Goal: Information Seeking & Learning: Learn about a topic

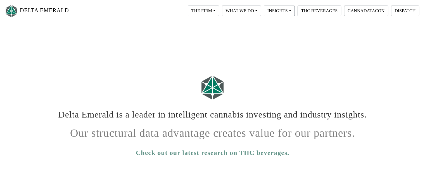
scroll to position [18, 0]
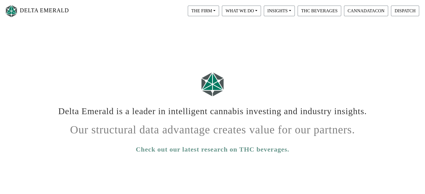
click at [70, 112] on h1 "Delta Emerald is a leader in intelligent cannabis investing and industry insigh…" at bounding box center [213, 109] width 310 height 15
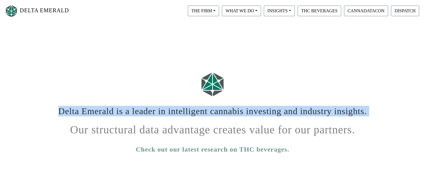
click at [70, 112] on h1 "Delta Emerald is a leader in intelligent cannabis investing and industry insigh…" at bounding box center [213, 109] width 310 height 15
copy h1 "Delta Emerald is a leader in intelligent cannabis investing and industry insigh…"
click at [154, 118] on div "Delta Emerald is a leader in intelligent cannabis investing and industry insigh…" at bounding box center [212, 110] width 319 height 17
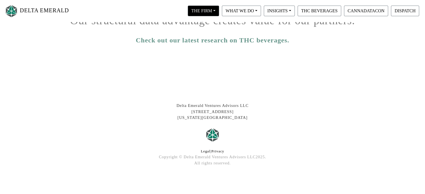
scroll to position [130, 0]
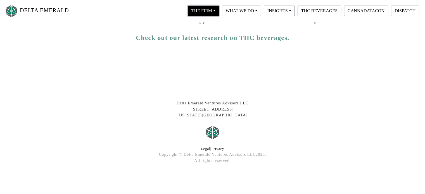
click at [207, 12] on button "THE FIRM" at bounding box center [203, 11] width 31 height 11
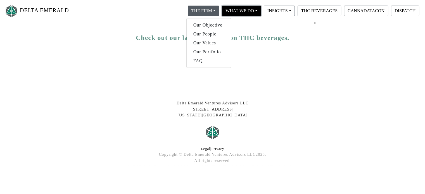
click at [219, 13] on button "WHAT WE DO" at bounding box center [203, 11] width 31 height 11
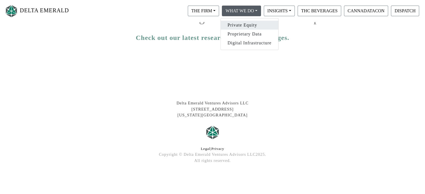
click at [243, 25] on link "Private Equity" at bounding box center [250, 25] width 58 height 9
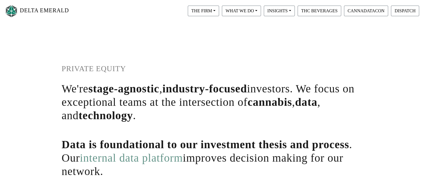
scroll to position [16, 0]
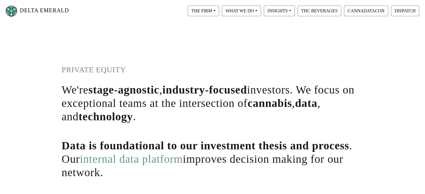
click at [110, 91] on span "stage-agnostic" at bounding box center [123, 90] width 71 height 13
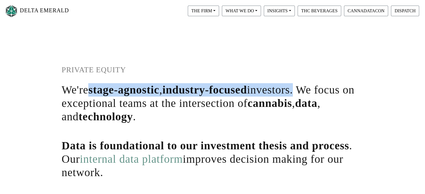
drag, startPoint x: 110, startPoint y: 91, endPoint x: 278, endPoint y: 93, distance: 168.9
click at [278, 93] on h1 "We're stage-agnostic , industry-focused investors. We focus on exceptional team…" at bounding box center [213, 103] width 302 height 40
copy h1 "stage-agnostic , industry-focused investors"
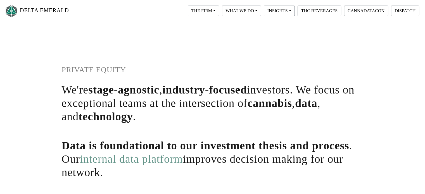
click at [207, 98] on h1 "We're stage-agnostic , industry-focused investors. We focus on exceptional team…" at bounding box center [213, 103] width 302 height 40
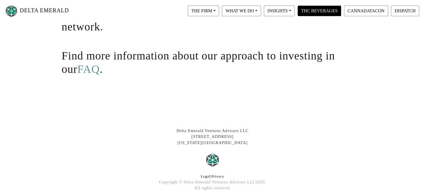
scroll to position [190, 0]
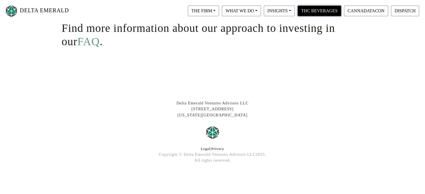
click at [321, 9] on button "THC BEVERAGES" at bounding box center [320, 11] width 44 height 11
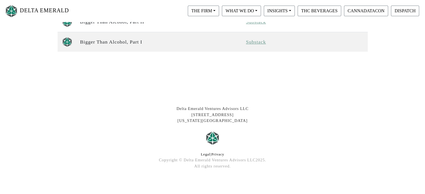
scroll to position [562, 0]
